Goal: Obtain resource: Obtain resource

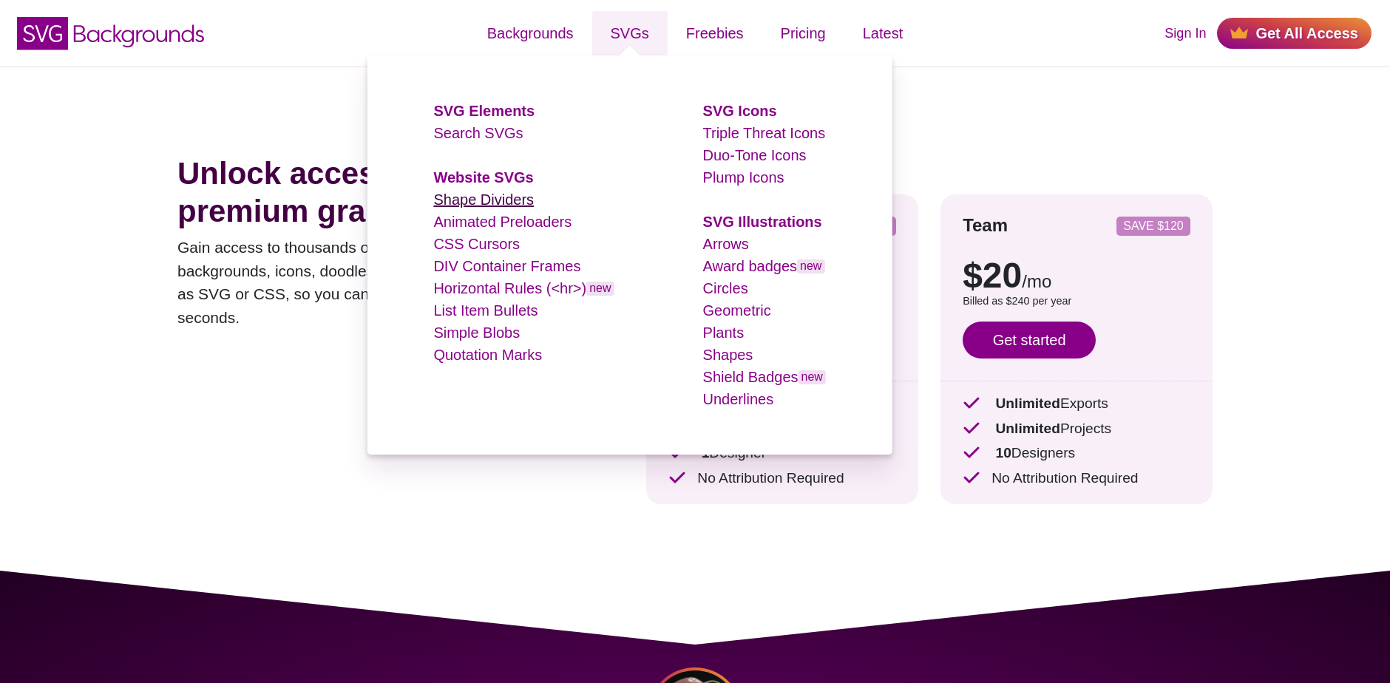
click at [471, 200] on link "Shape Dividers" at bounding box center [483, 199] width 101 height 16
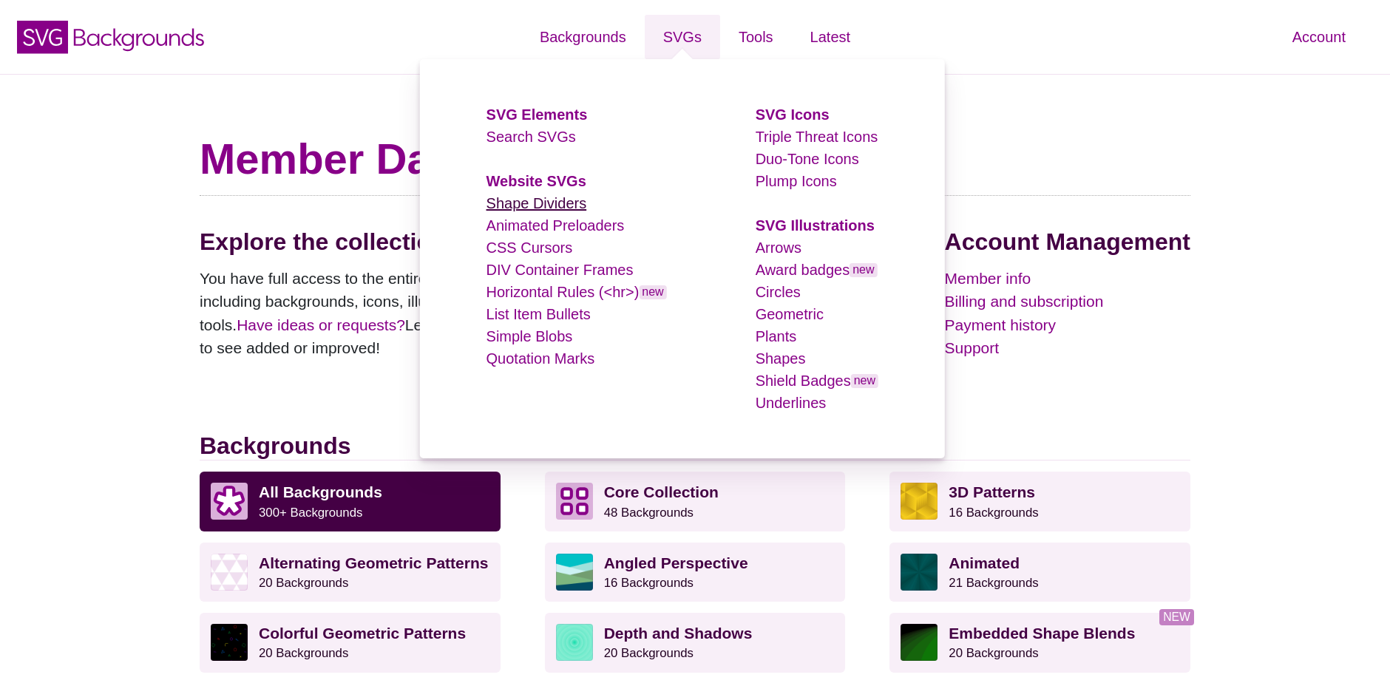
click at [553, 203] on link "Shape Dividers" at bounding box center [536, 203] width 101 height 16
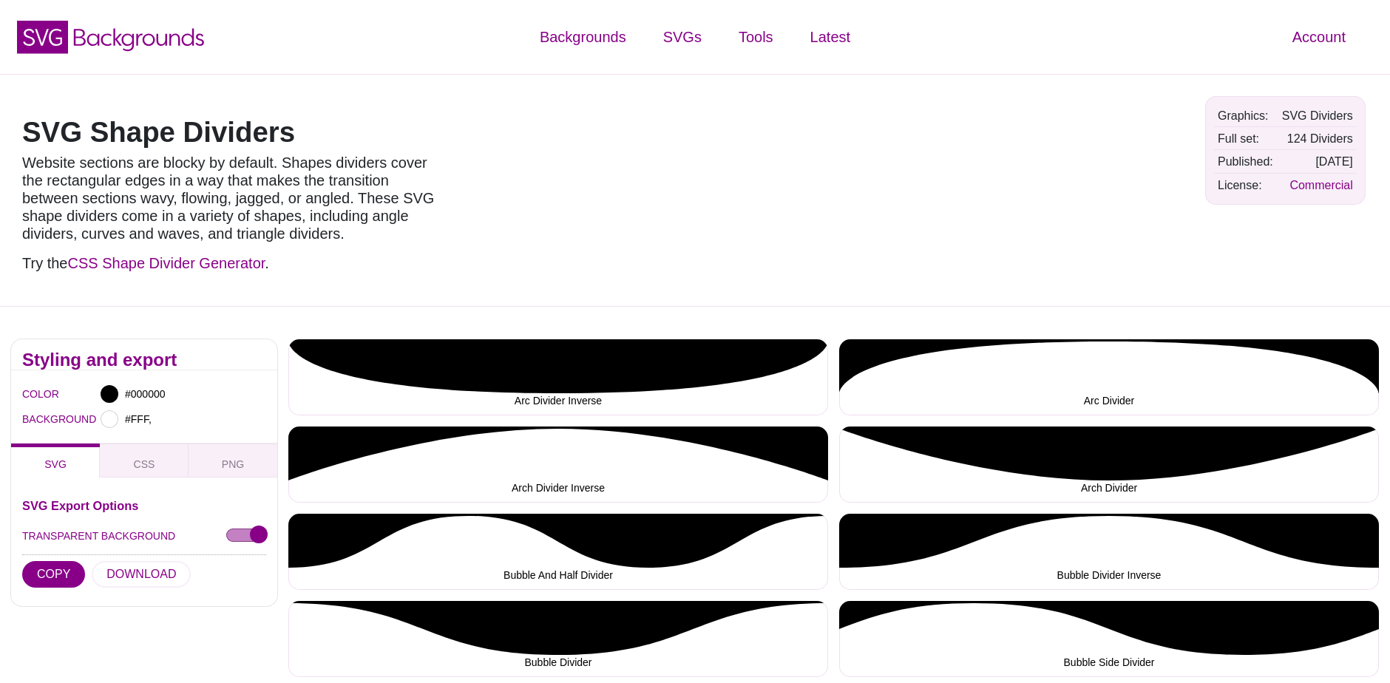
type input "#FFFFFF"
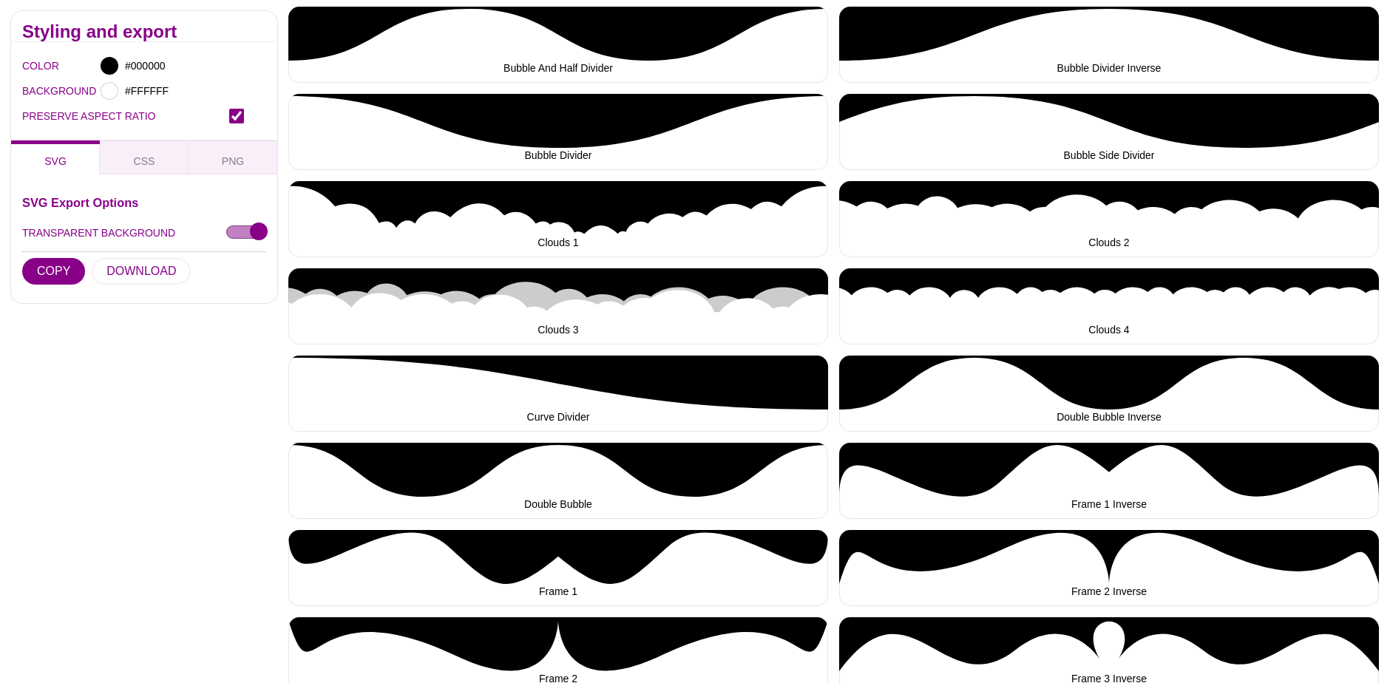
scroll to position [615, 0]
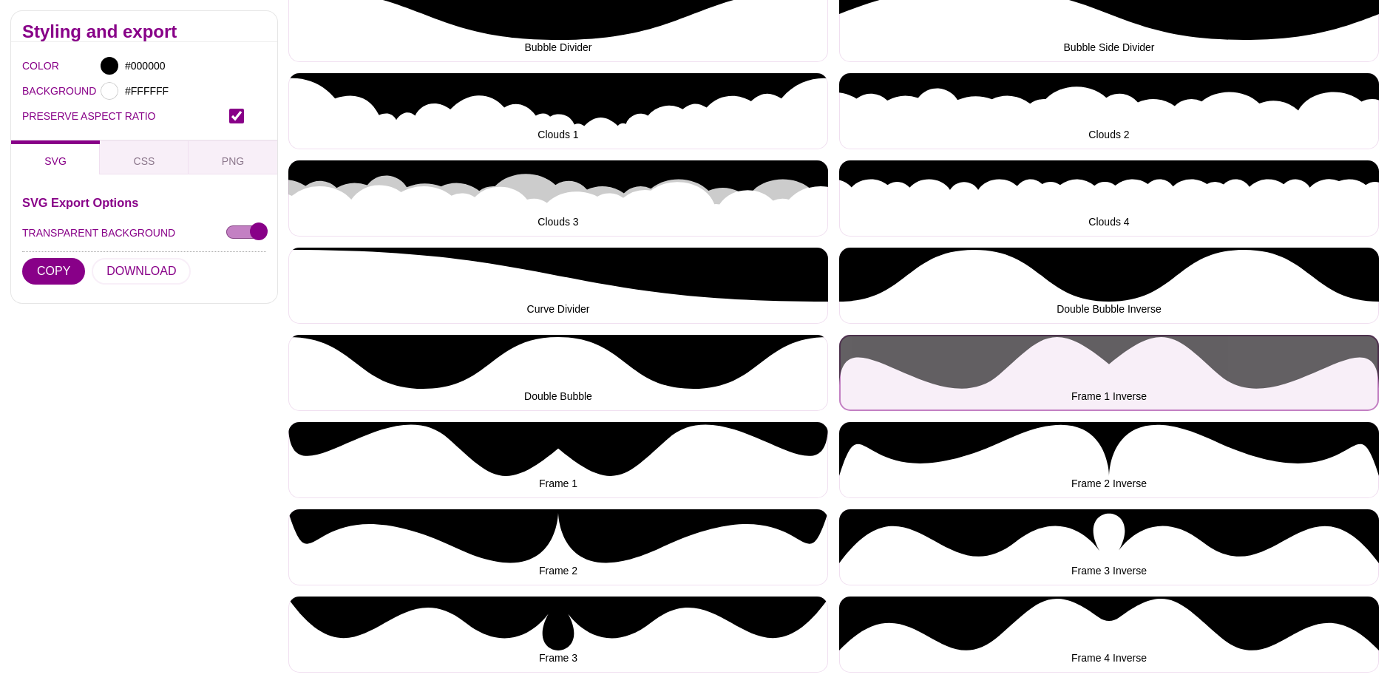
click at [1129, 367] on button "Frame 1 Inverse" at bounding box center [1109, 373] width 540 height 76
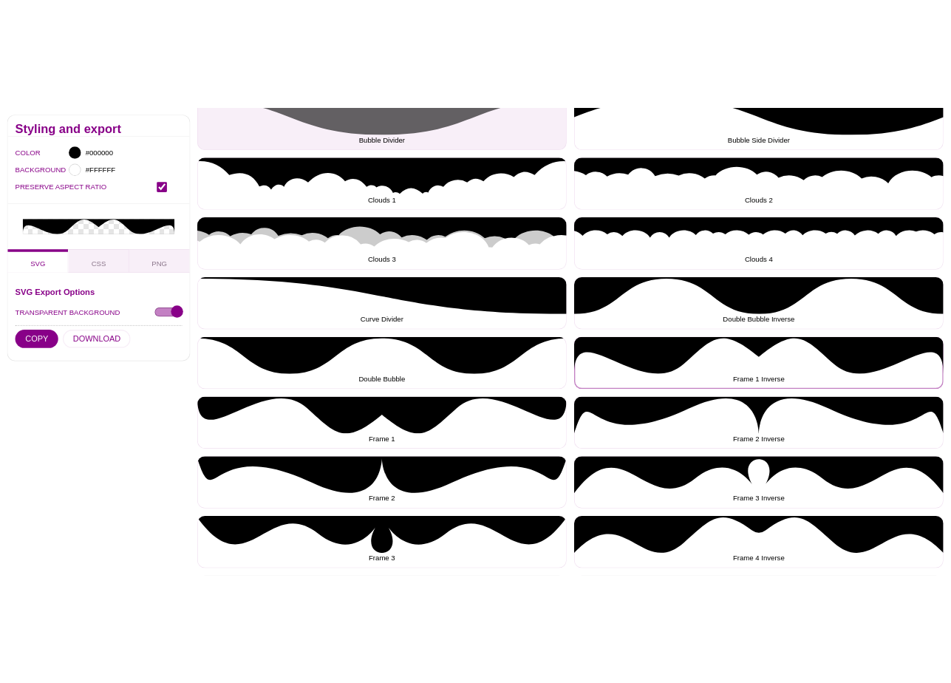
scroll to position [962, 0]
